Goal: Find specific page/section: Find specific page/section

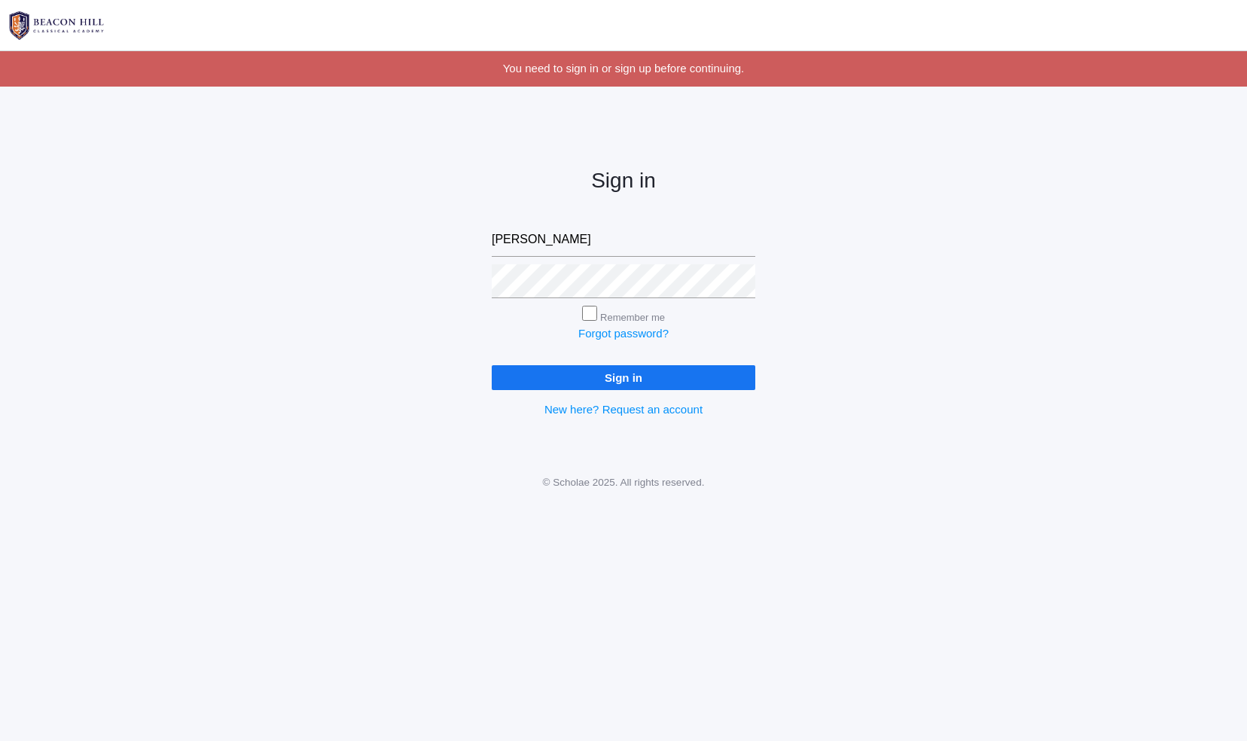
type input "[PERSON_NAME][EMAIL_ADDRESS][PERSON_NAME][DOMAIN_NAME]"
click at [492, 365] on input "Sign in" at bounding box center [624, 377] width 264 height 25
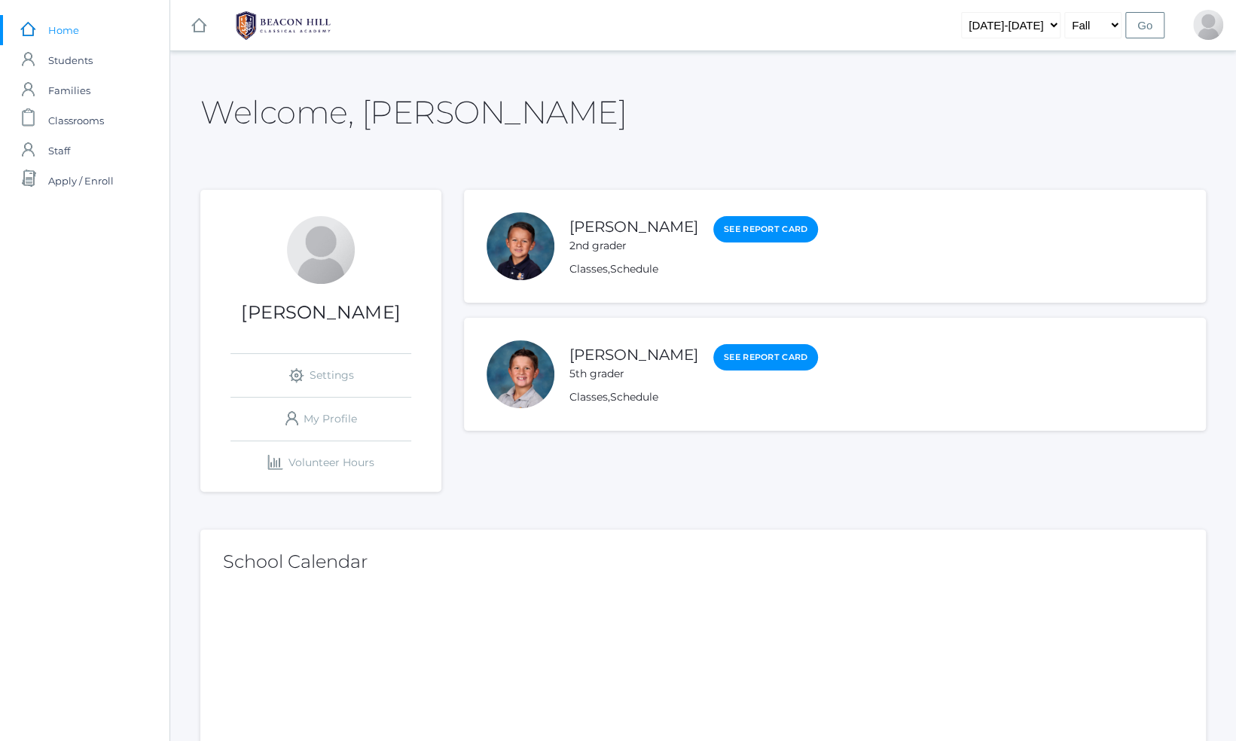
click at [523, 376] on div at bounding box center [520, 374] width 68 height 68
click at [587, 365] on div "[PERSON_NAME] 5th grader" at bounding box center [633, 362] width 129 height 38
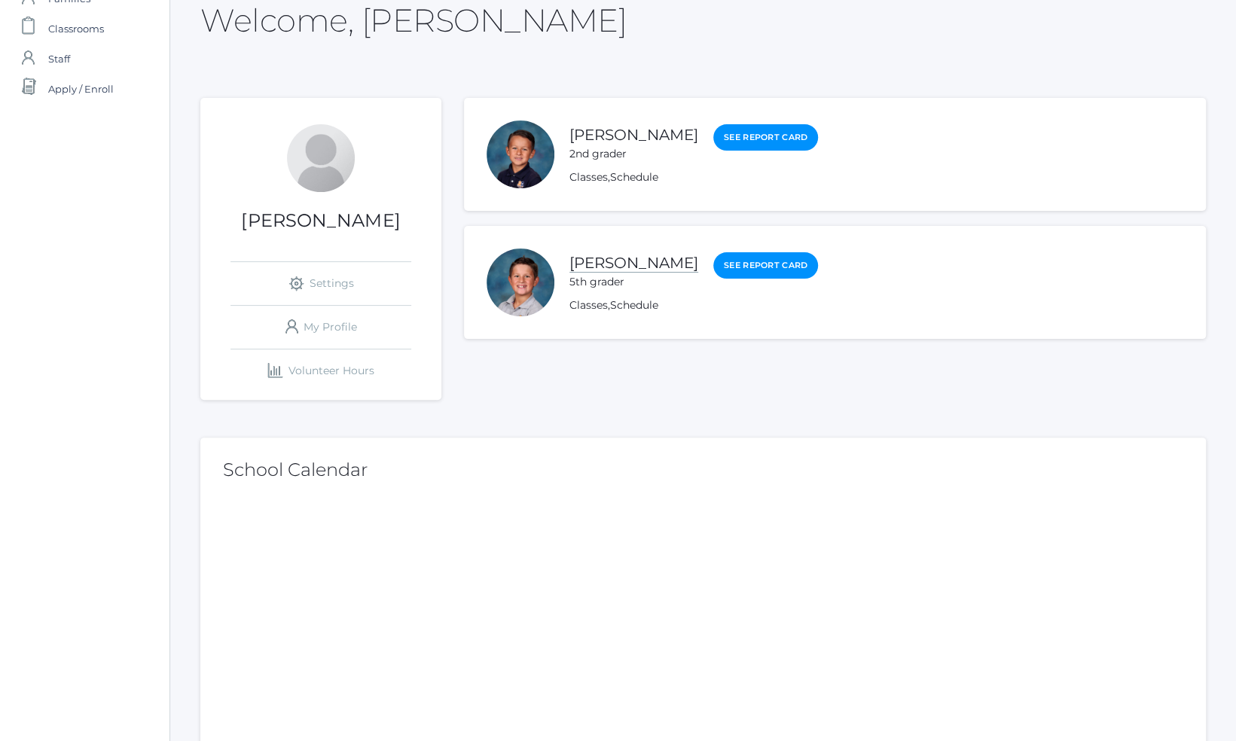
click at [602, 254] on link "[PERSON_NAME]" at bounding box center [633, 263] width 129 height 19
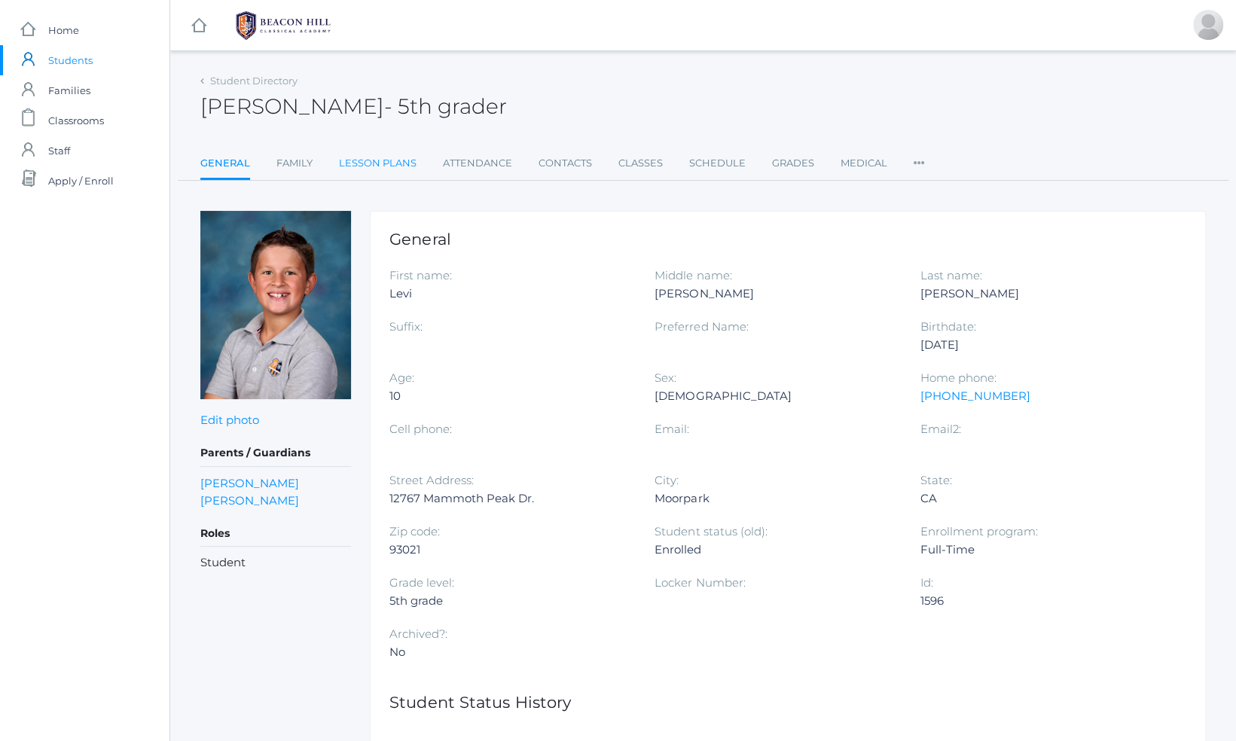
click at [381, 156] on link "Lesson Plans" at bounding box center [378, 163] width 78 height 30
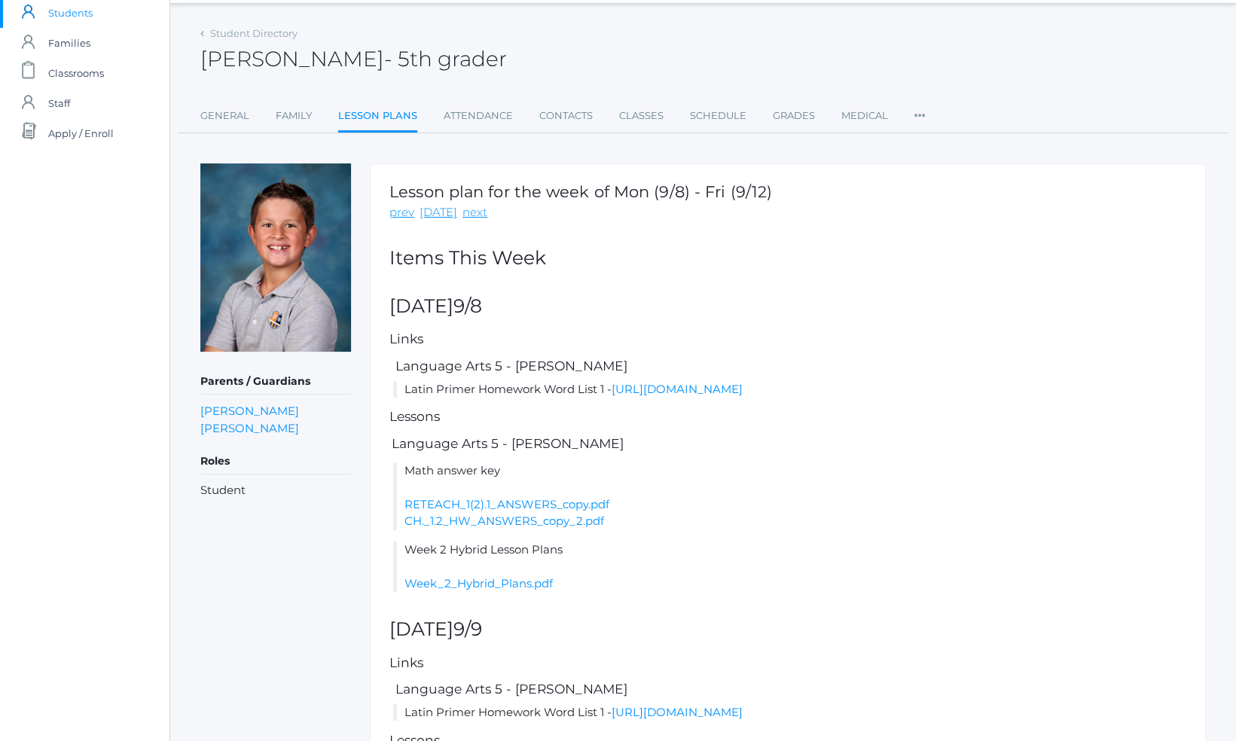
scroll to position [49, 0]
click at [404, 212] on link "prev" at bounding box center [401, 211] width 25 height 17
